Goal: Information Seeking & Learning: Learn about a topic

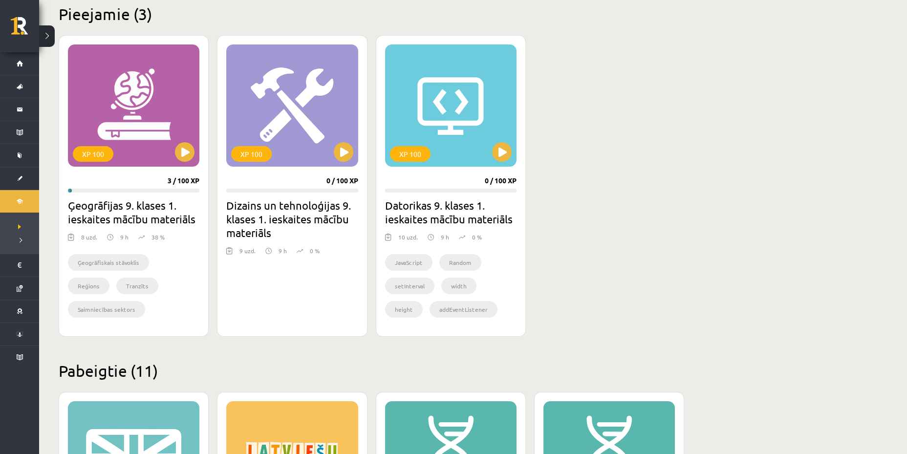
scroll to position [244, 0]
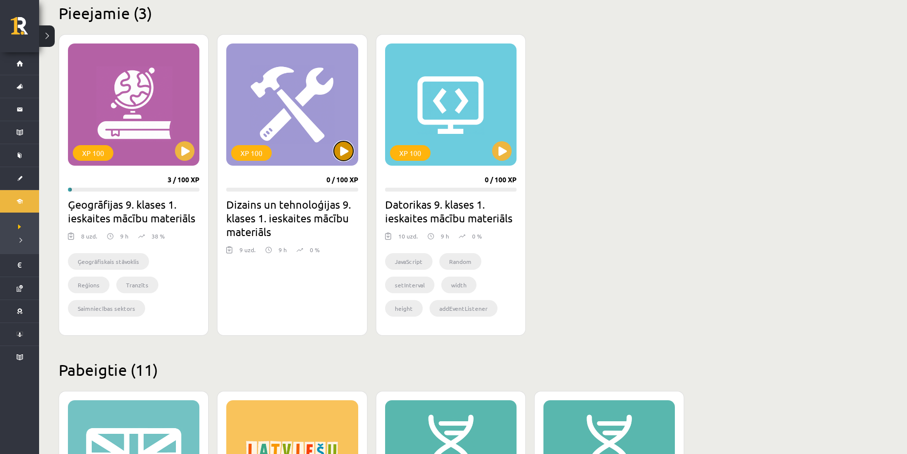
click at [345, 153] on button at bounding box center [344, 151] width 20 height 20
click at [493, 143] on div "XP 100" at bounding box center [450, 104] width 131 height 122
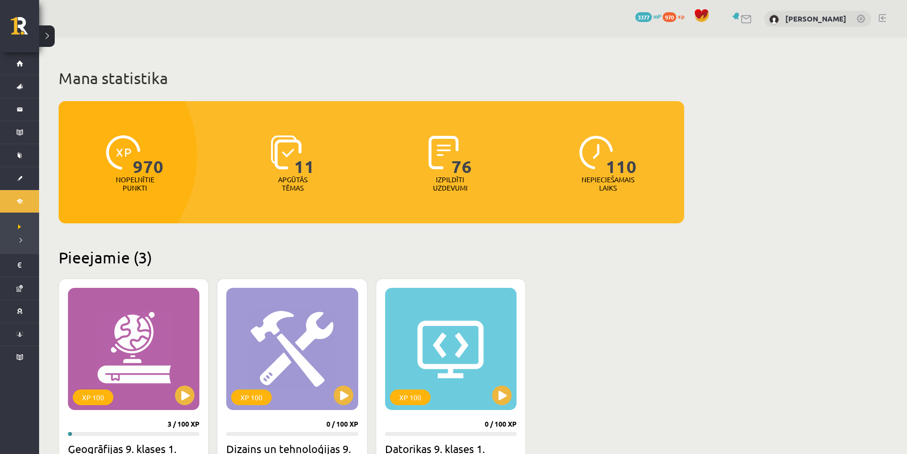
scroll to position [244, 0]
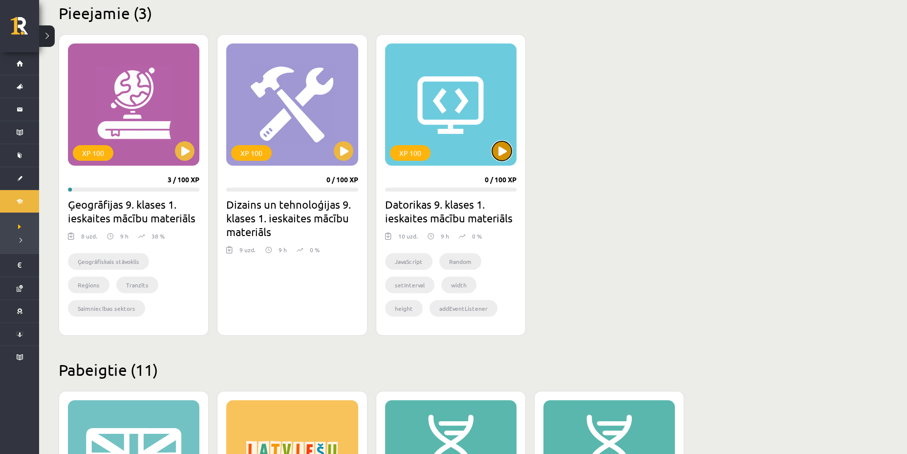
click at [500, 149] on button at bounding box center [502, 151] width 20 height 20
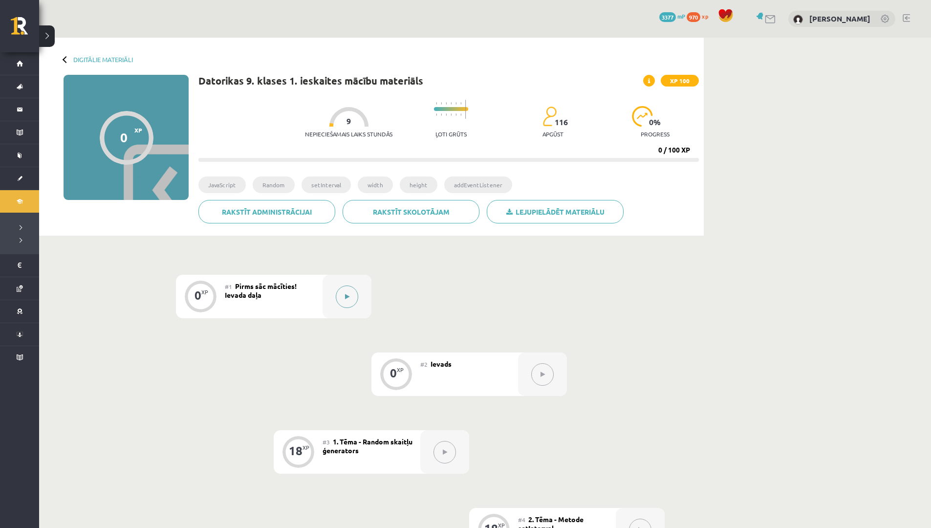
click at [325, 312] on div at bounding box center [347, 296] width 49 height 43
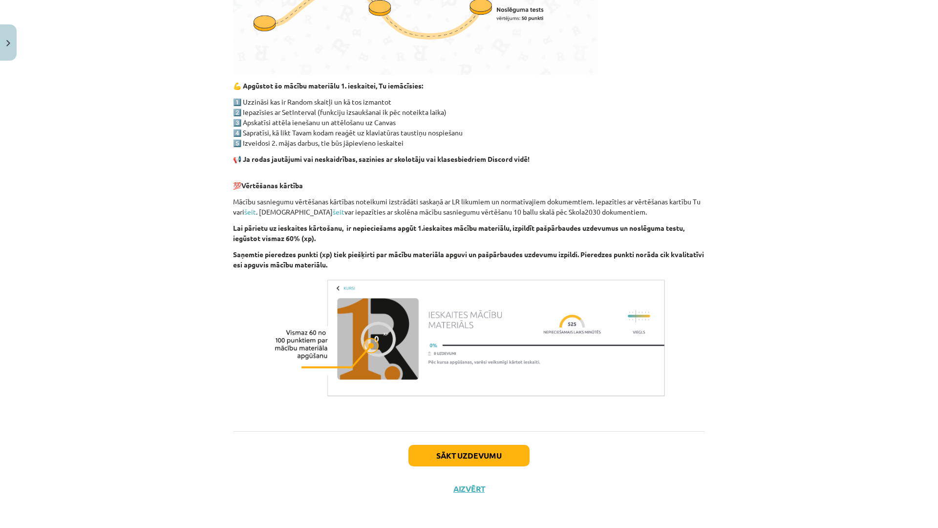
scroll to position [452, 0]
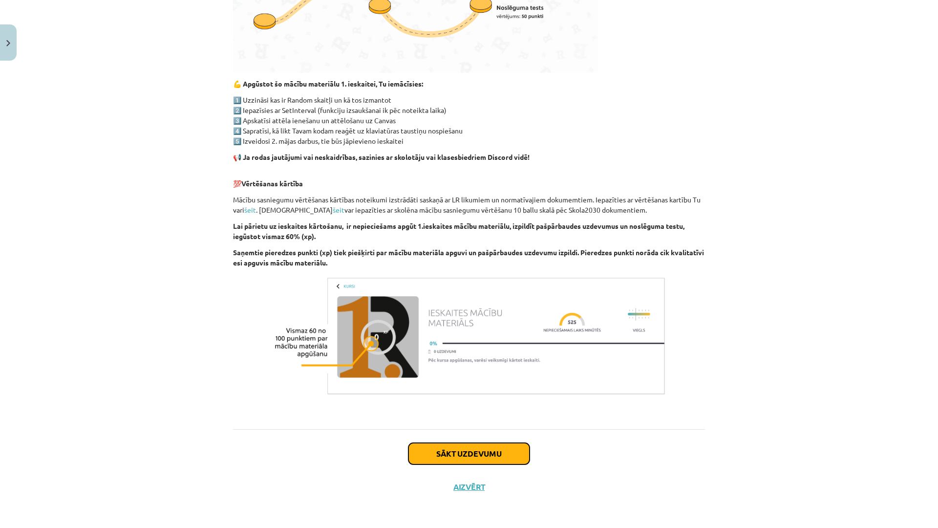
click at [462, 454] on button "Sākt uzdevumu" at bounding box center [469, 454] width 121 height 22
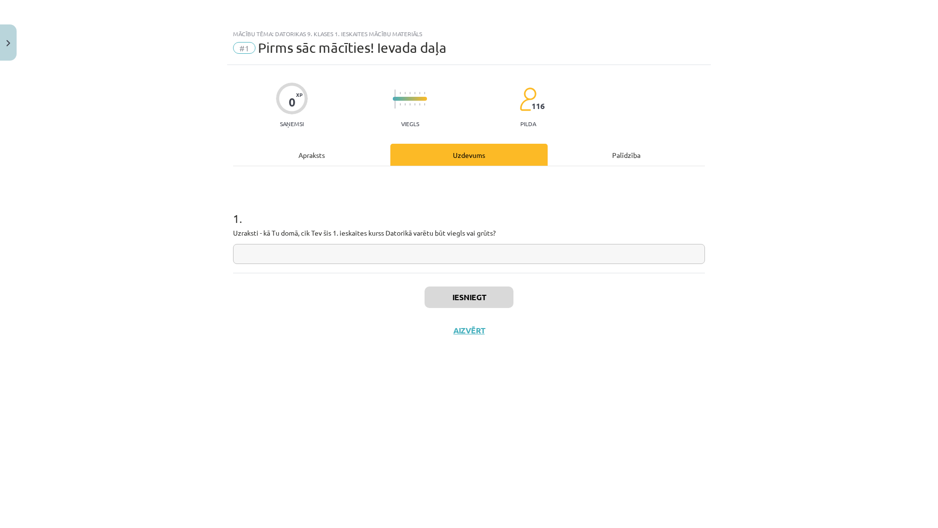
click at [510, 260] on input "text" at bounding box center [469, 254] width 472 height 20
type input "*"
click at [448, 296] on button "Iesniegt" at bounding box center [469, 297] width 89 height 22
click at [457, 297] on button "Iesniegt" at bounding box center [469, 297] width 89 height 22
click at [460, 296] on button "Iesniegt" at bounding box center [469, 297] width 89 height 22
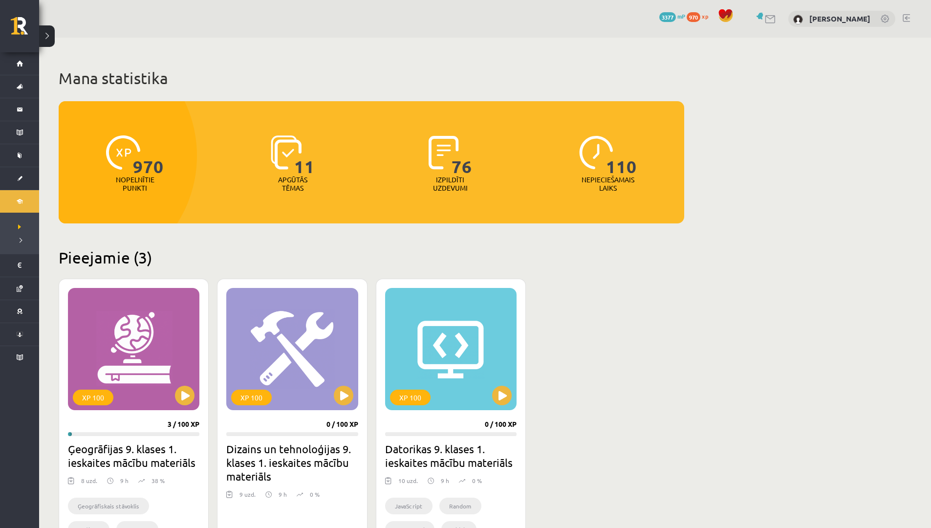
scroll to position [244, 0]
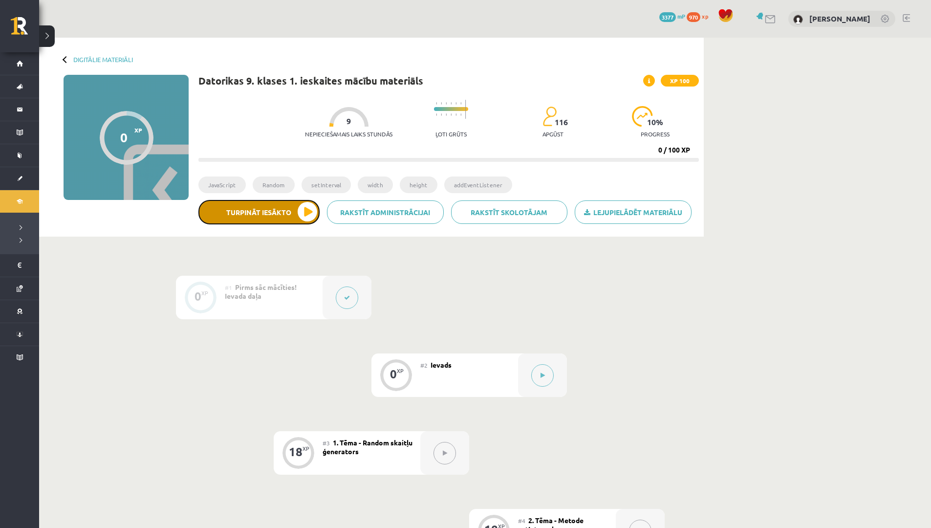
click at [239, 210] on button "Turpināt iesākto" at bounding box center [258, 212] width 121 height 24
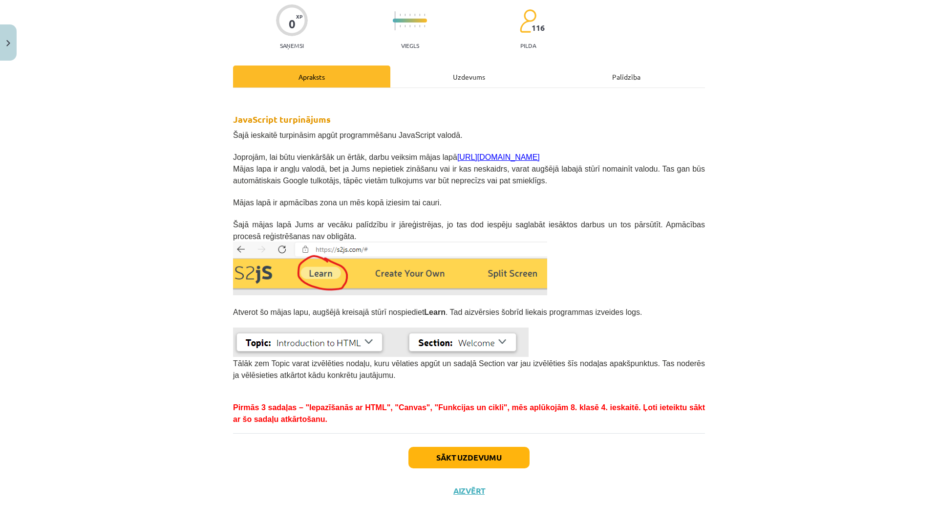
scroll to position [82, 0]
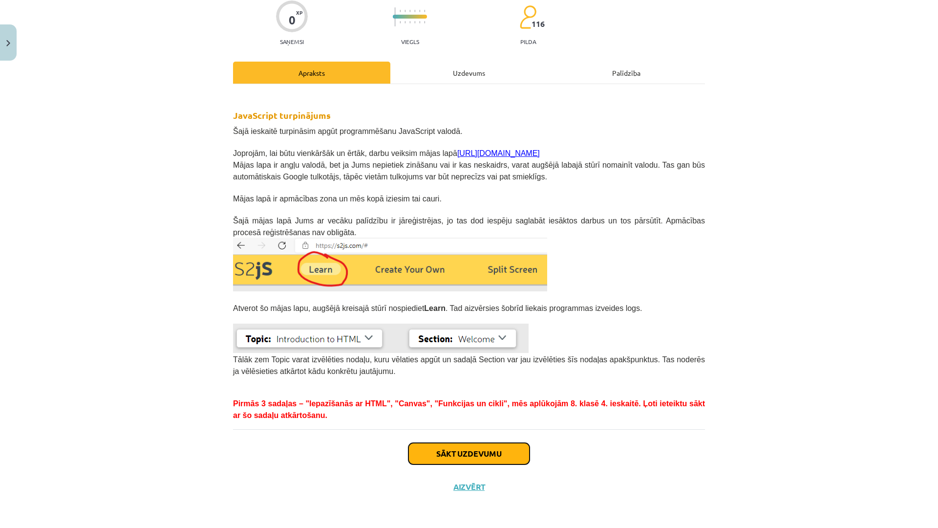
click at [434, 443] on button "Sākt uzdevumu" at bounding box center [469, 454] width 121 height 22
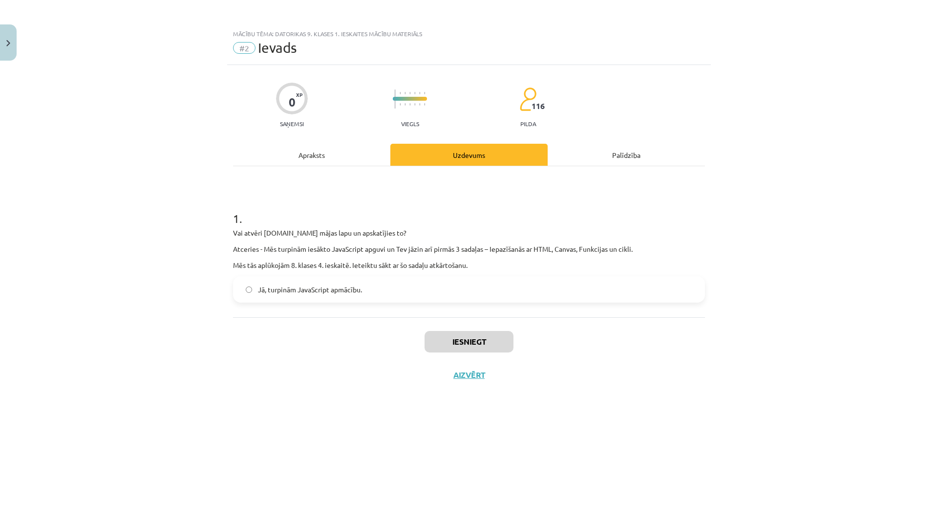
scroll to position [0, 0]
click at [382, 297] on label "Jā, turpinām JavaScript apmācību." at bounding box center [469, 289] width 470 height 24
click at [449, 344] on button "Iesniegt" at bounding box center [469, 342] width 89 height 22
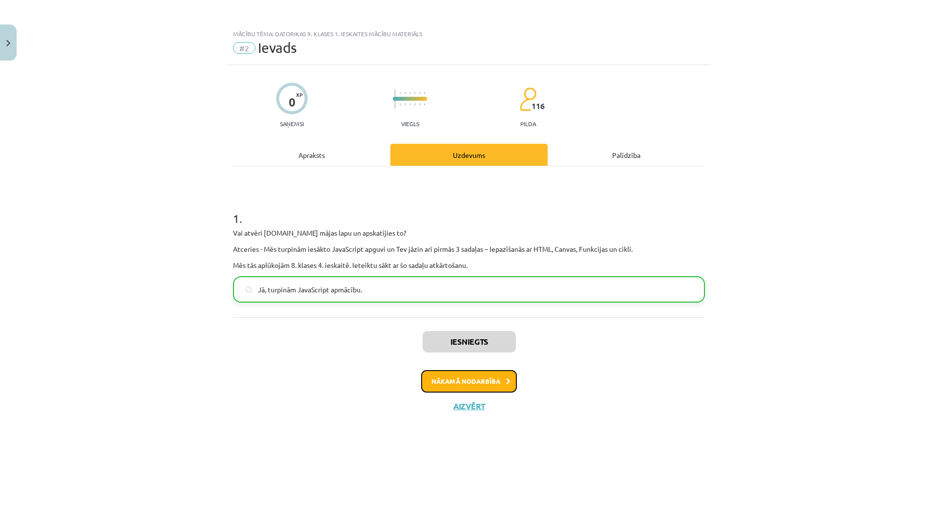
click at [488, 391] on button "Nākamā nodarbība" at bounding box center [469, 381] width 96 height 22
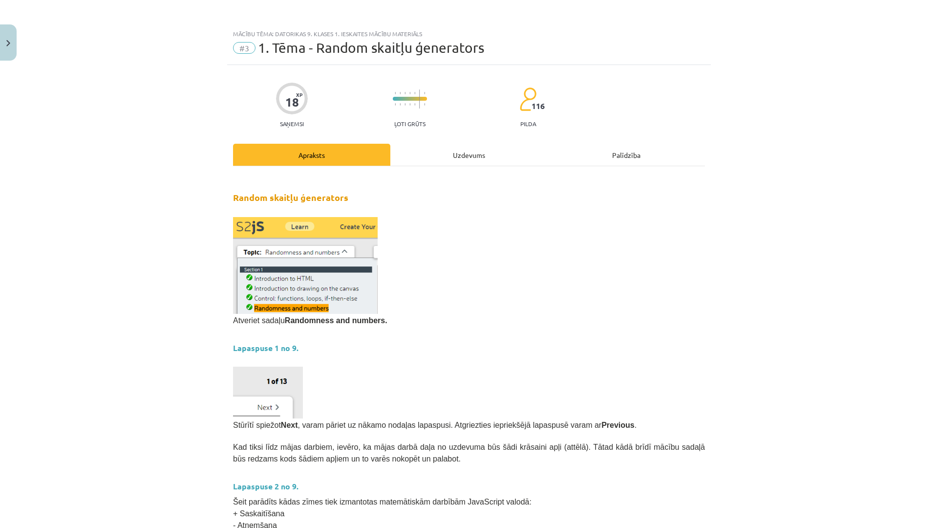
click at [0, 424] on div "Mācību tēma: Datorikas 9. klases 1. ieskaites mācību materiāls #3 1. Tēma - Ran…" at bounding box center [469, 264] width 938 height 528
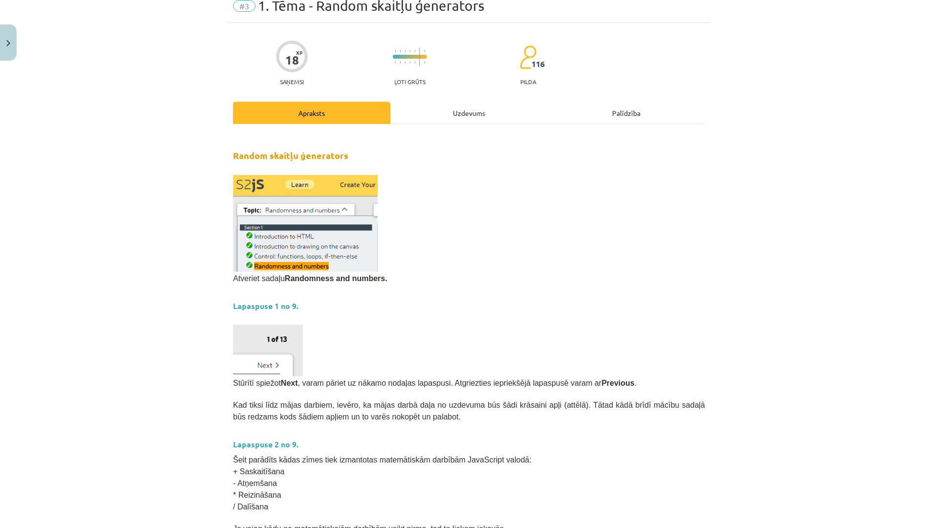
scroll to position [98, 0]
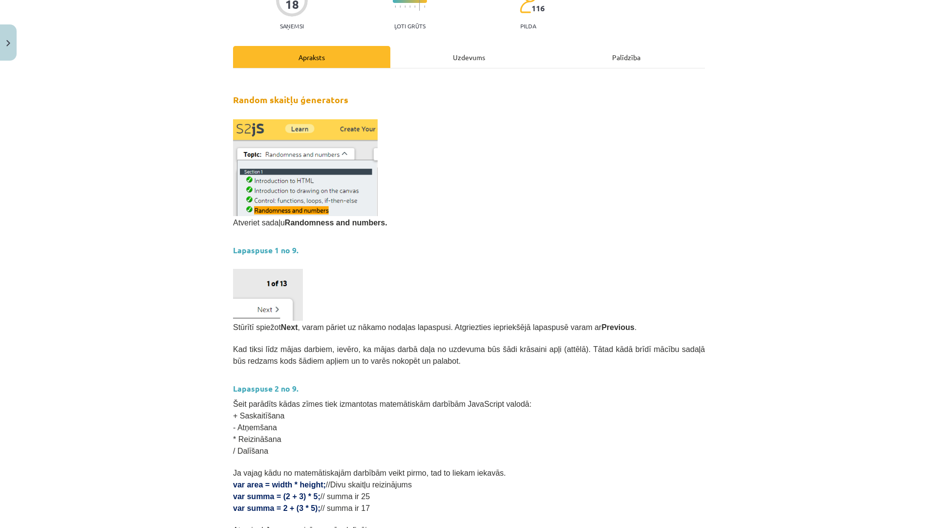
click at [737, 211] on div "Mācību tēma: Datorikas 9. klases 1. ieskaites mācību materiāls #3 1. Tēma - Ran…" at bounding box center [469, 264] width 938 height 528
click at [543, 267] on p at bounding box center [469, 264] width 472 height 10
click at [668, 236] on p at bounding box center [469, 233] width 472 height 10
click at [669, 236] on p at bounding box center [469, 233] width 472 height 10
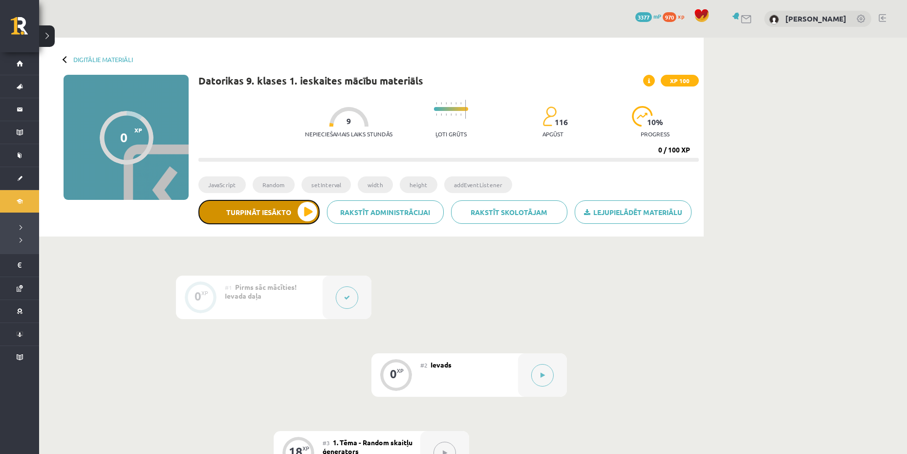
click at [252, 214] on button "Turpināt iesākto" at bounding box center [258, 212] width 121 height 24
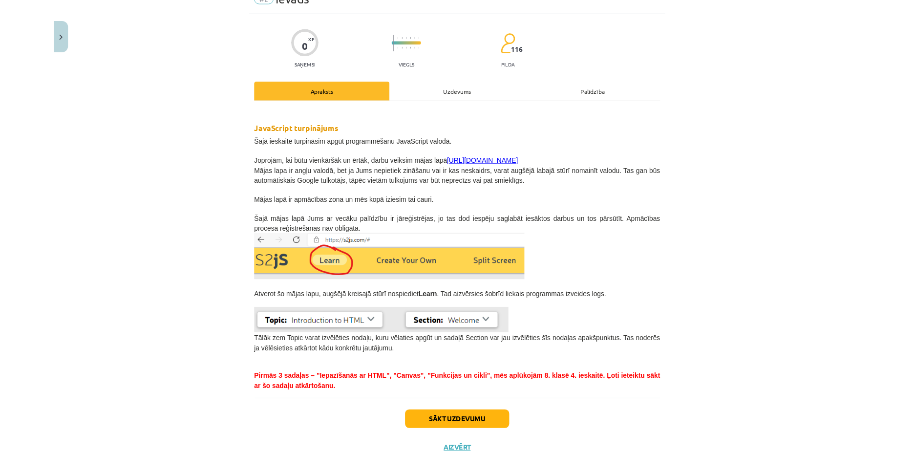
scroll to position [82, 0]
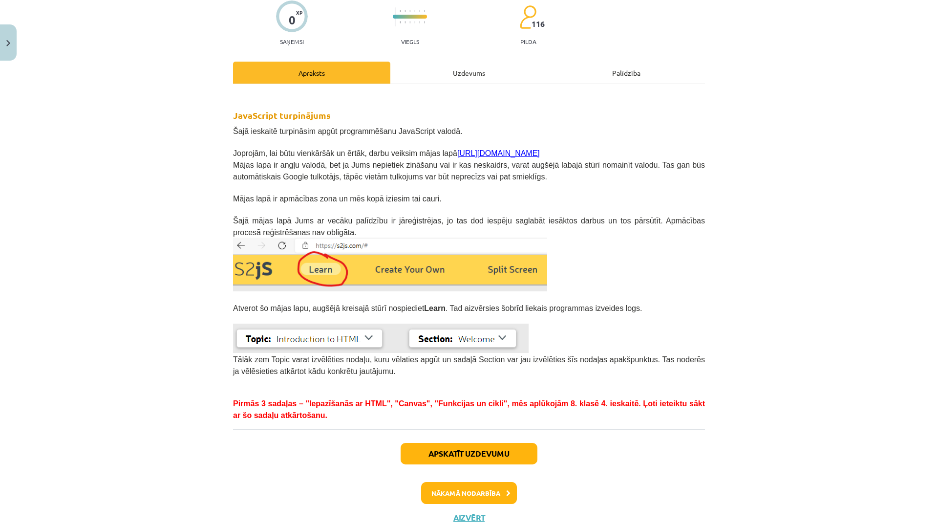
click at [754, 277] on div "Mācību tēma: Datorikas 9. klases 1. ieskaites mācību materiāls #2 Ievads 0 XP S…" at bounding box center [469, 264] width 938 height 528
click at [752, 172] on div "Mācību tēma: Datorikas 9. klases 1. ieskaites mācību materiāls #2 Ievads 0 XP S…" at bounding box center [469, 264] width 938 height 528
